Goal: Task Accomplishment & Management: Use online tool/utility

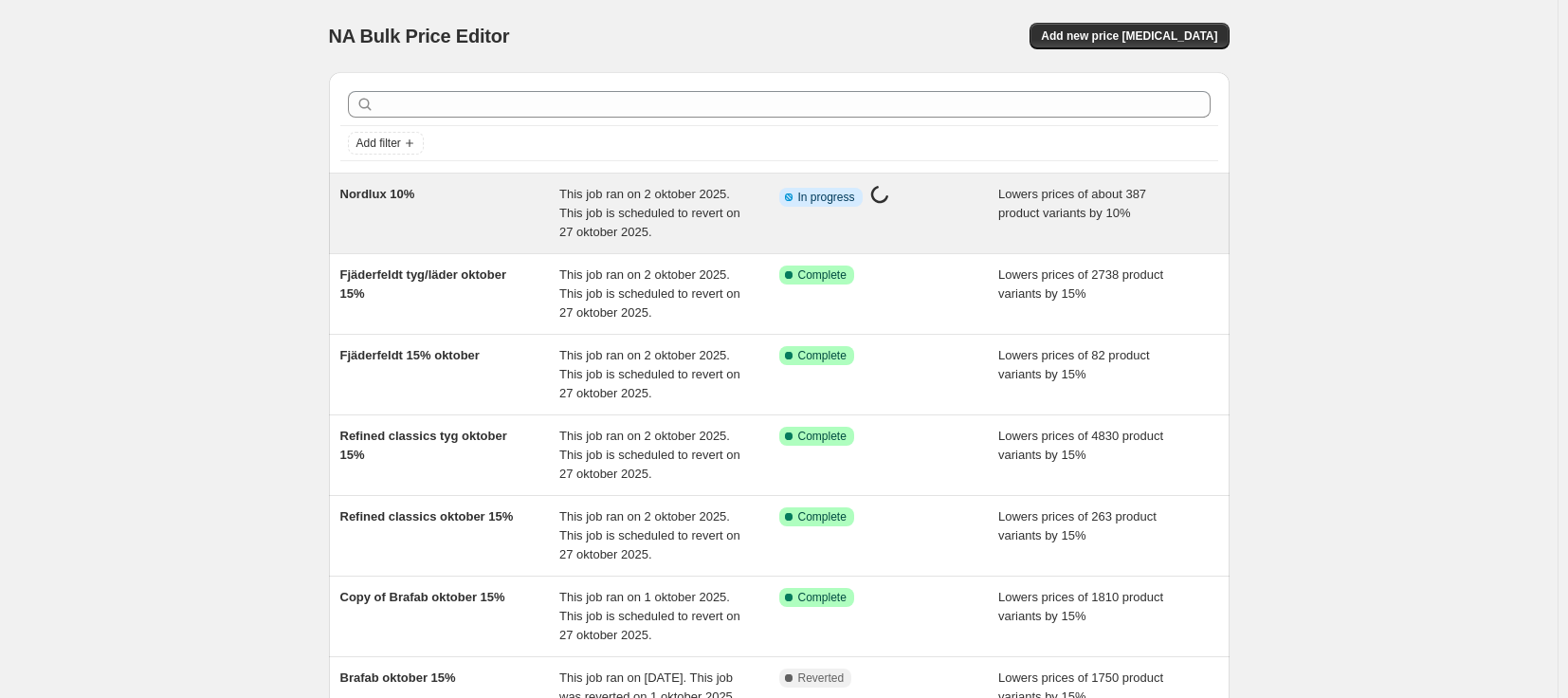
click at [474, 214] on div "Nordlux 10%" at bounding box center [451, 213] width 220 height 56
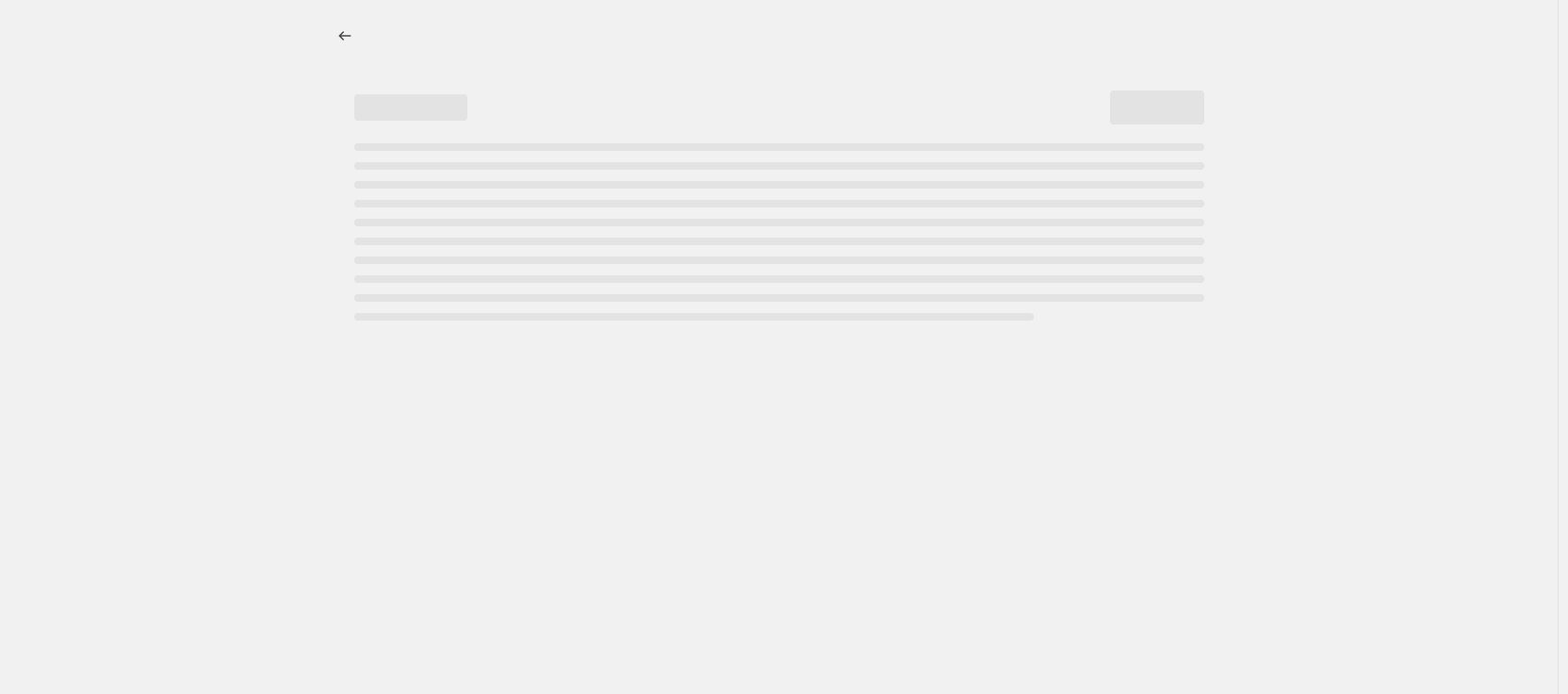
select select "percentage"
select select "vendor"
select select "tag"
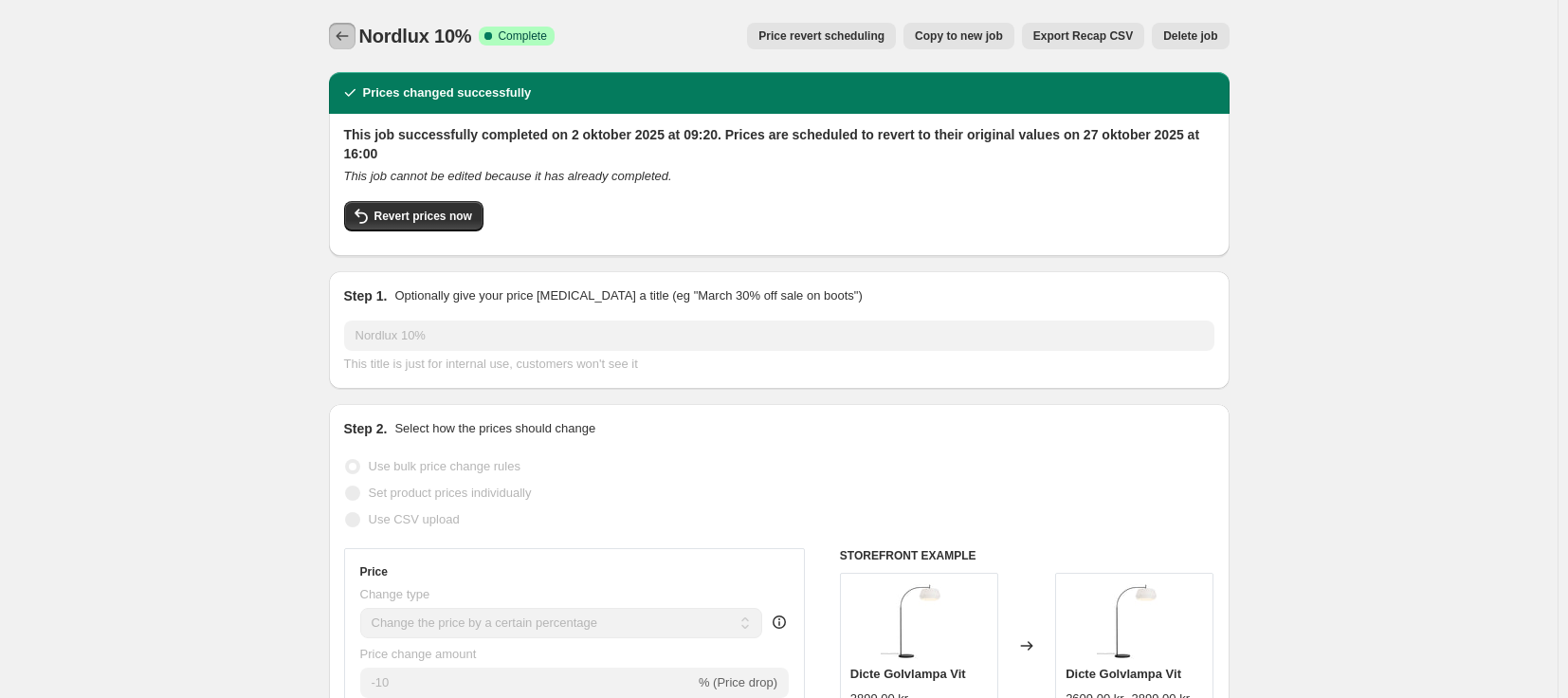
click at [350, 40] on icon "Price change jobs" at bounding box center [343, 36] width 19 height 19
